Goal: Find specific page/section: Find specific page/section

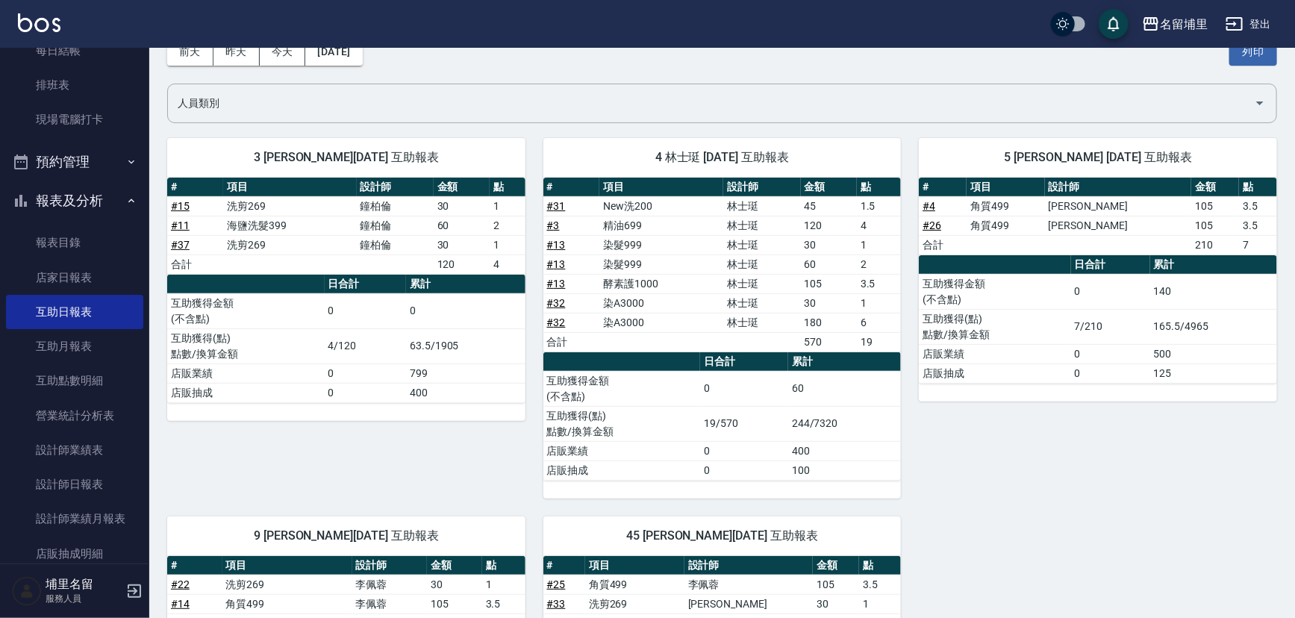
scroll to position [54, 0]
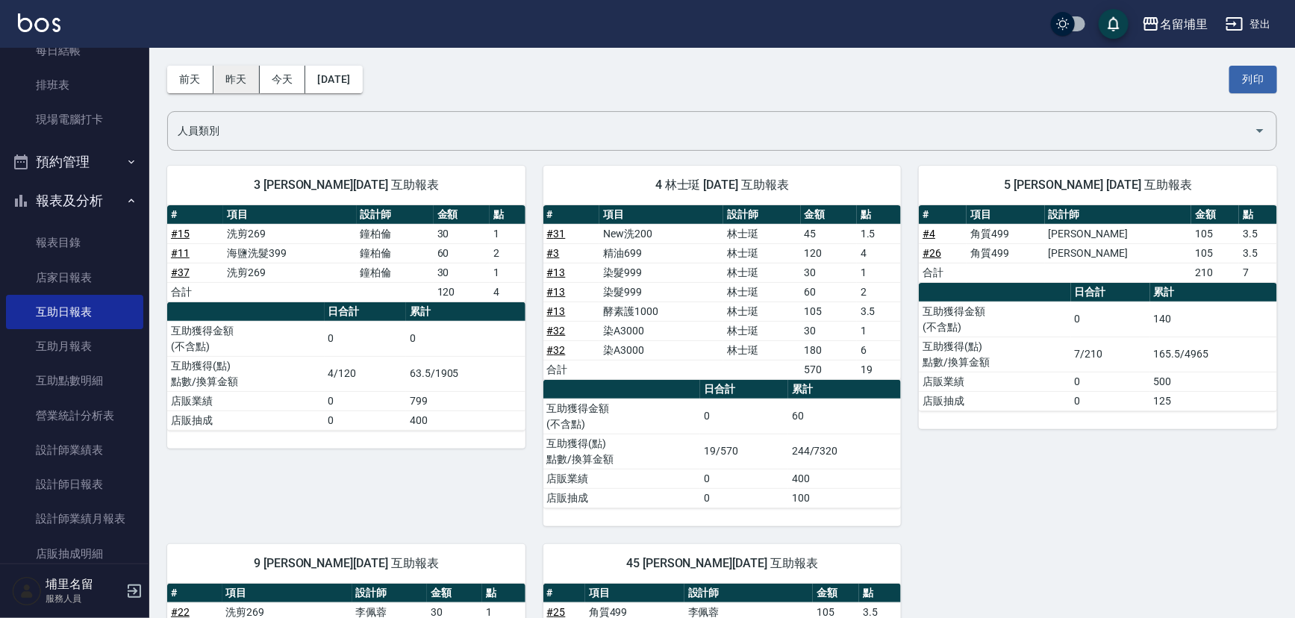
click at [245, 87] on button "昨天" at bounding box center [236, 80] width 46 height 28
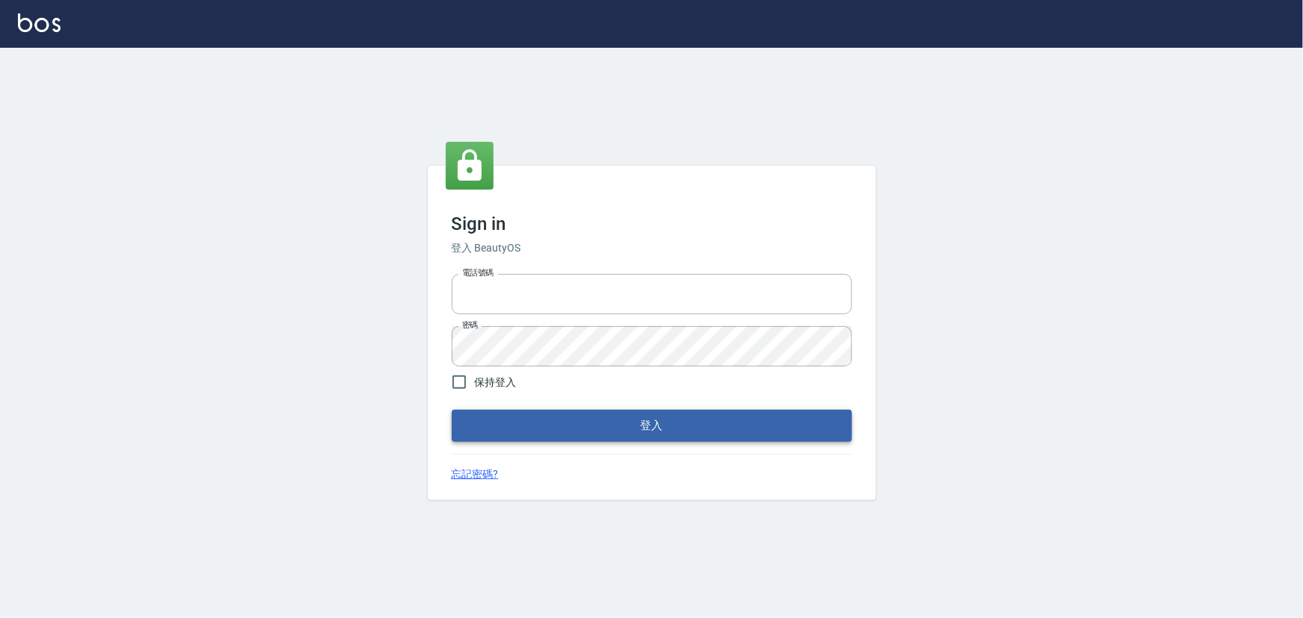
type input "2988528"
click at [531, 437] on button "登入" at bounding box center [652, 425] width 400 height 31
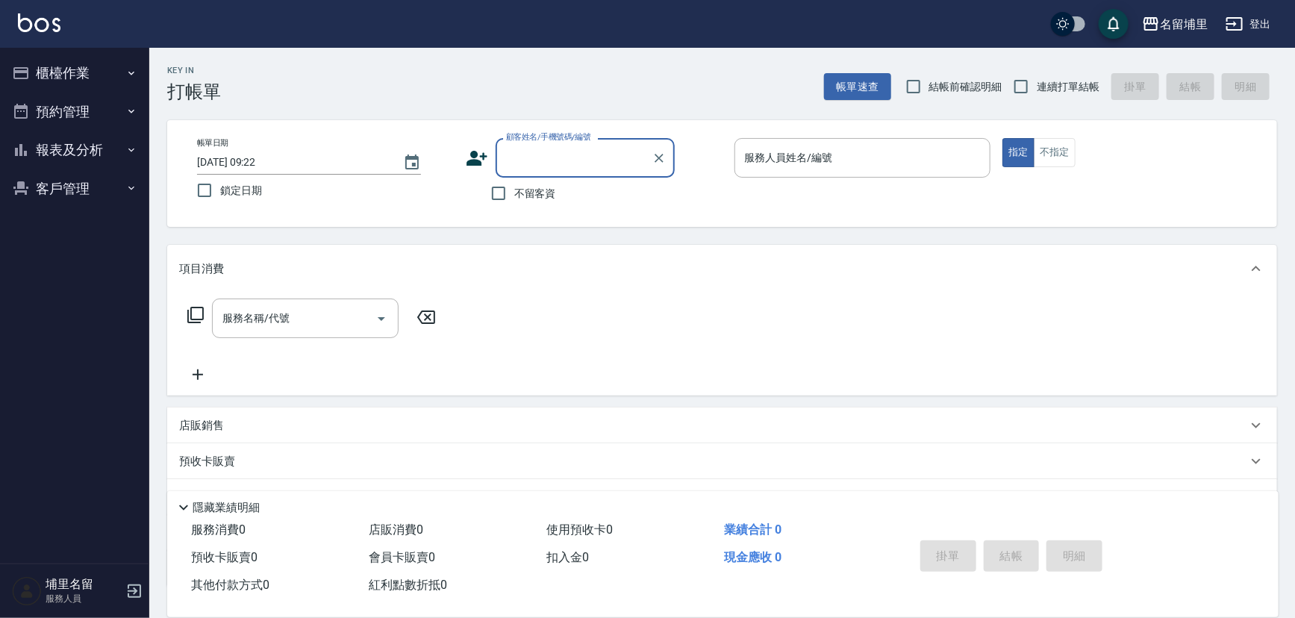
click at [102, 166] on button "報表及分析" at bounding box center [74, 150] width 137 height 39
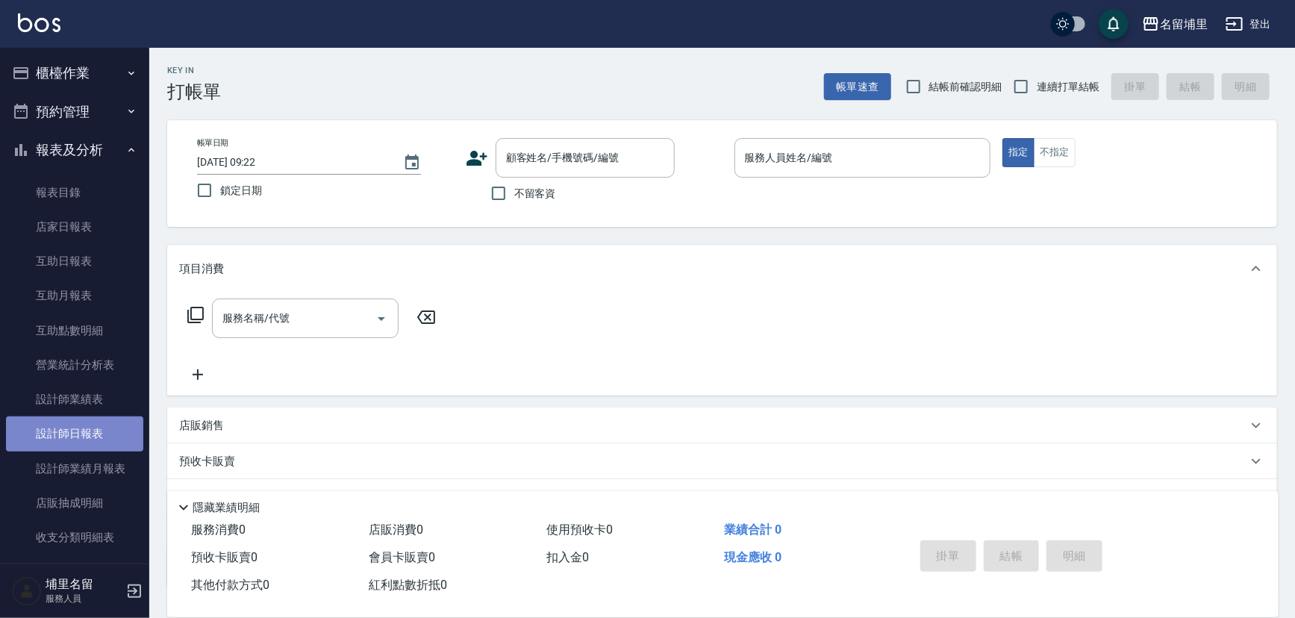
click at [78, 420] on link "設計師日報表" at bounding box center [74, 434] width 137 height 34
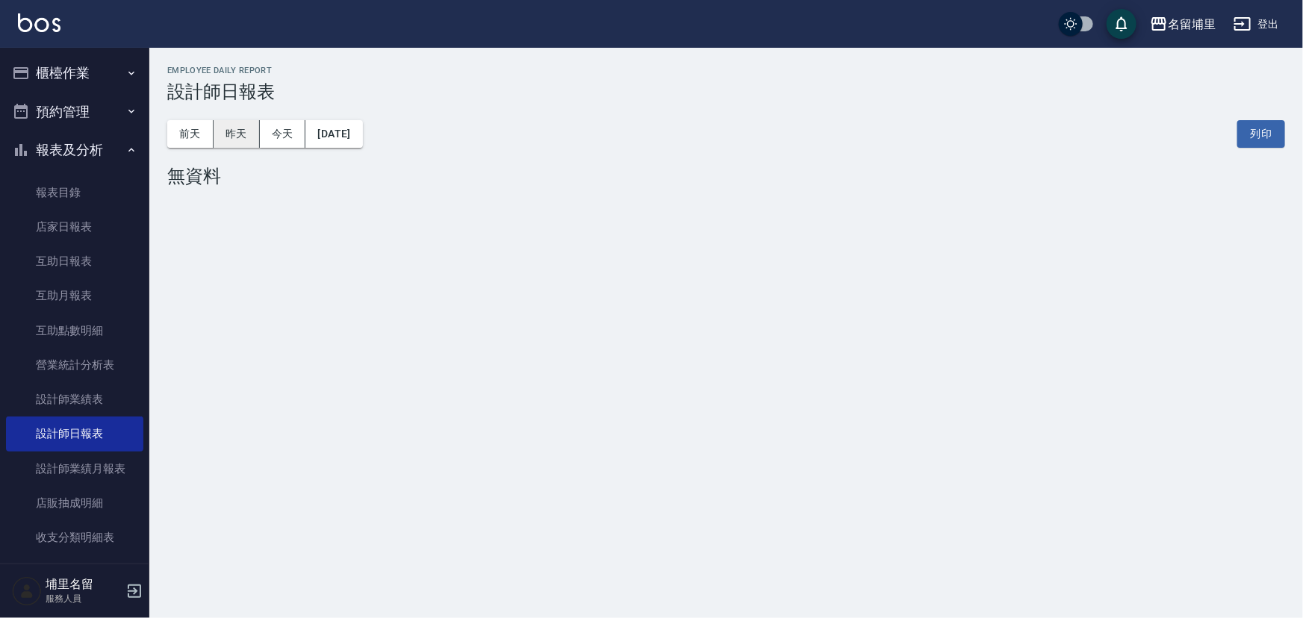
click at [246, 134] on button "昨天" at bounding box center [236, 134] width 46 height 28
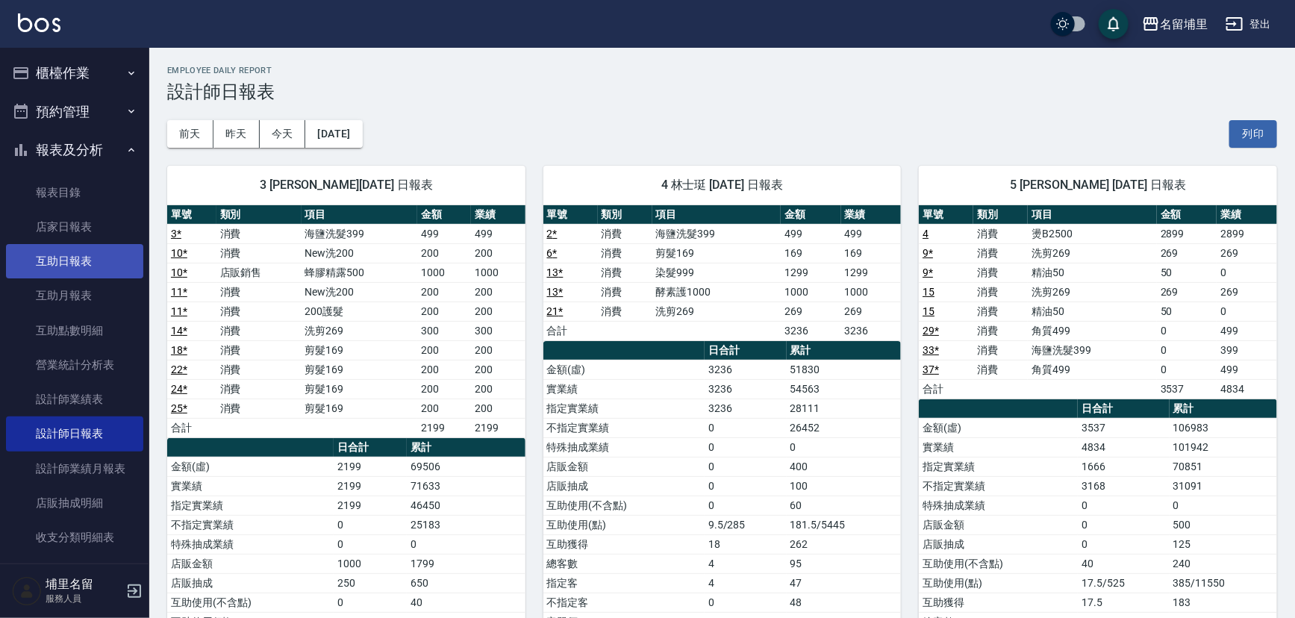
click at [90, 269] on link "互助日報表" at bounding box center [74, 261] width 137 height 34
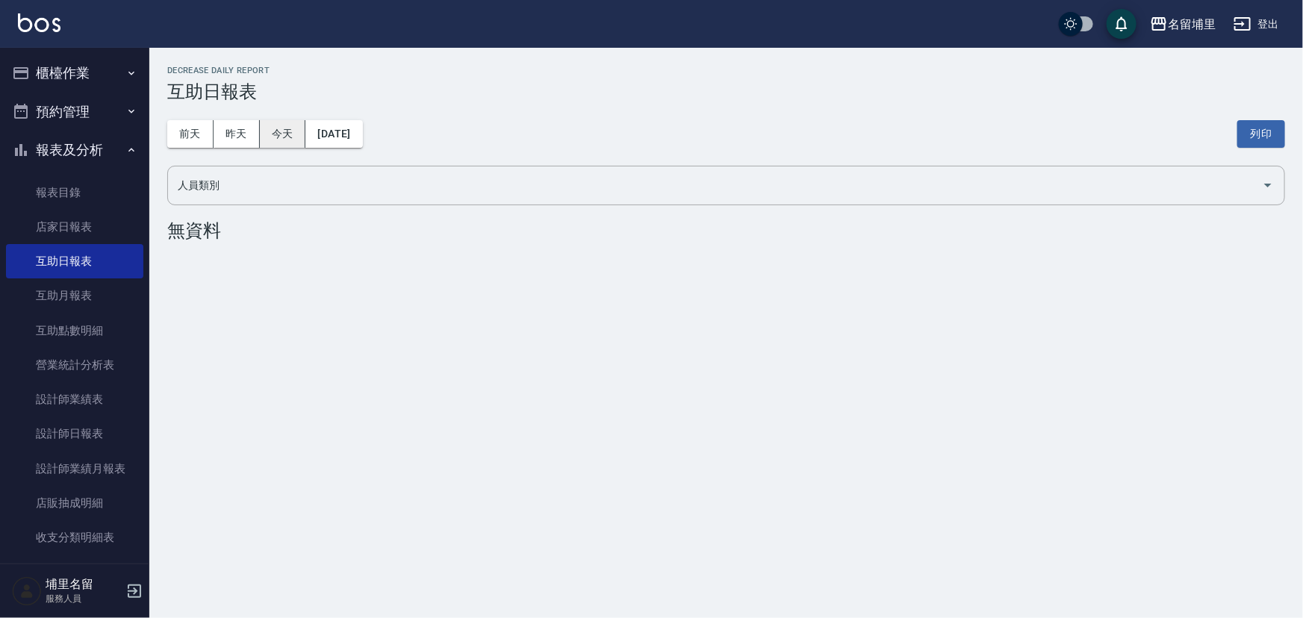
click at [261, 144] on button "今天" at bounding box center [283, 134] width 46 height 28
click at [252, 142] on button "昨天" at bounding box center [236, 134] width 46 height 28
